Goal: Navigation & Orientation: Find specific page/section

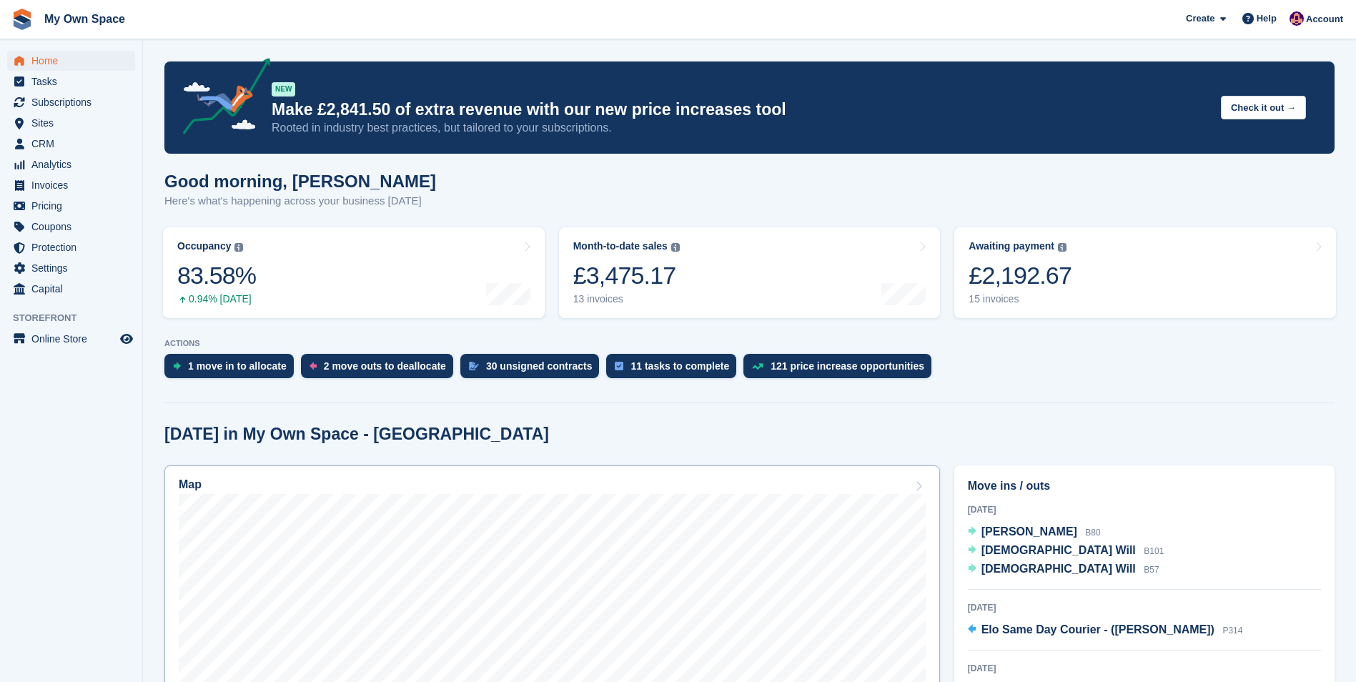
scroll to position [214, 0]
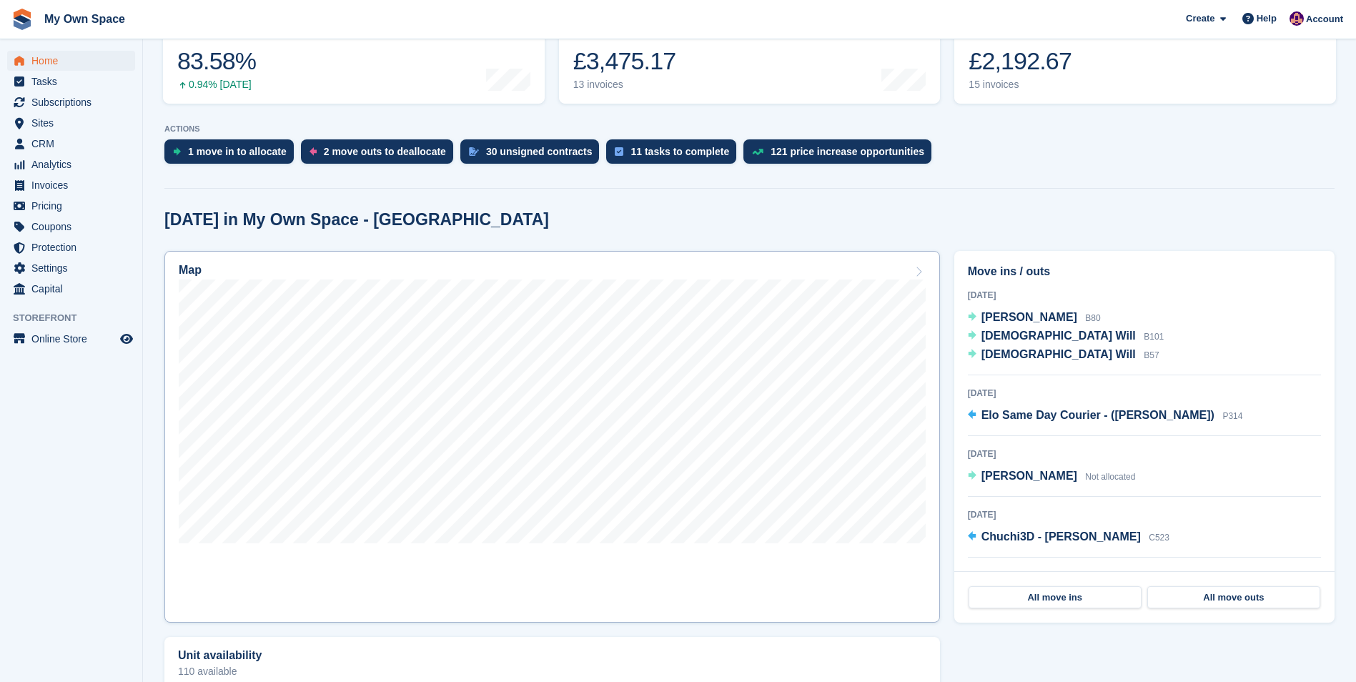
click at [195, 274] on h2 "Map" at bounding box center [190, 270] width 23 height 13
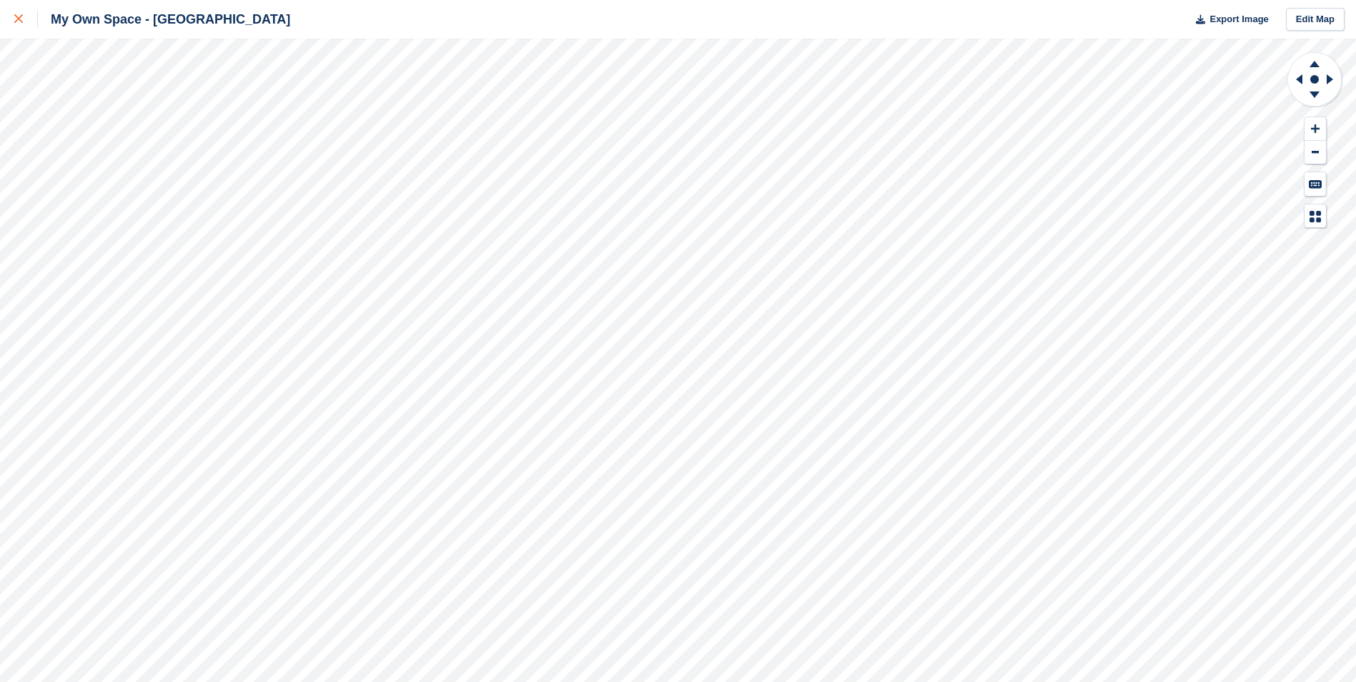
click at [21, 19] on icon at bounding box center [18, 18] width 9 height 9
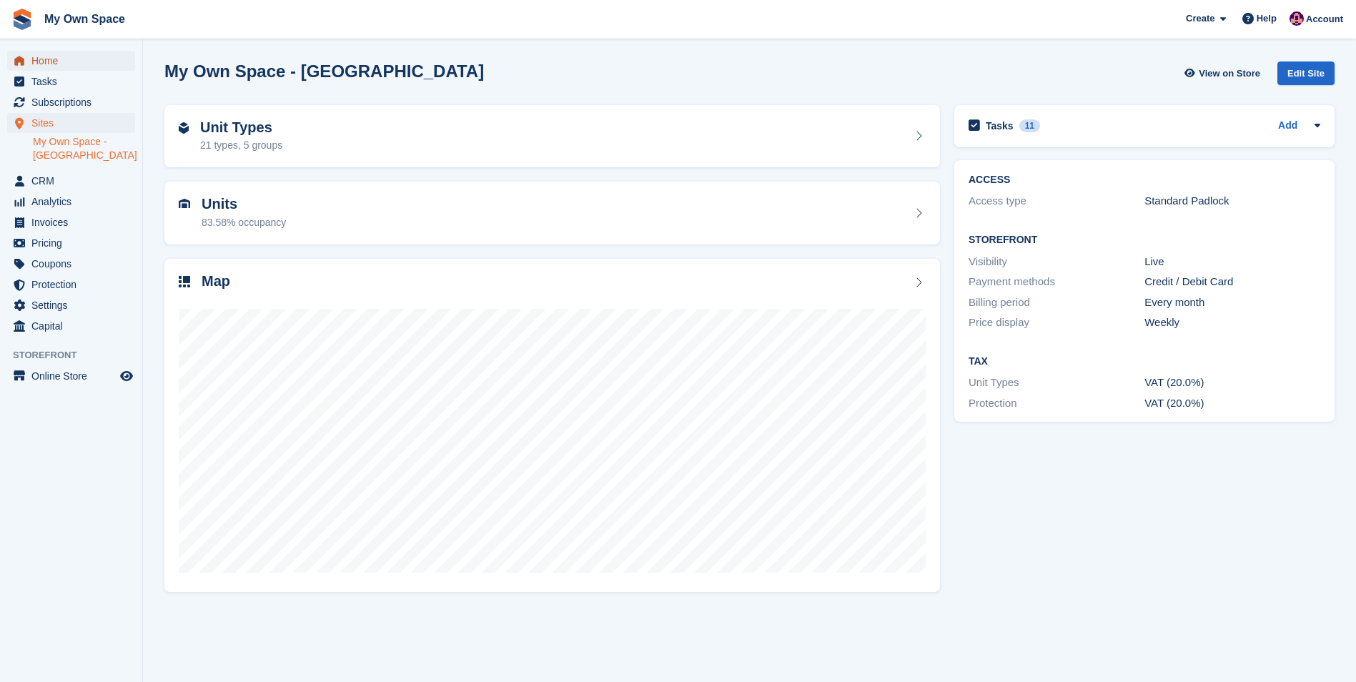
click at [59, 64] on span "Home" at bounding box center [74, 61] width 86 height 20
